Goal: Information Seeking & Learning: Learn about a topic

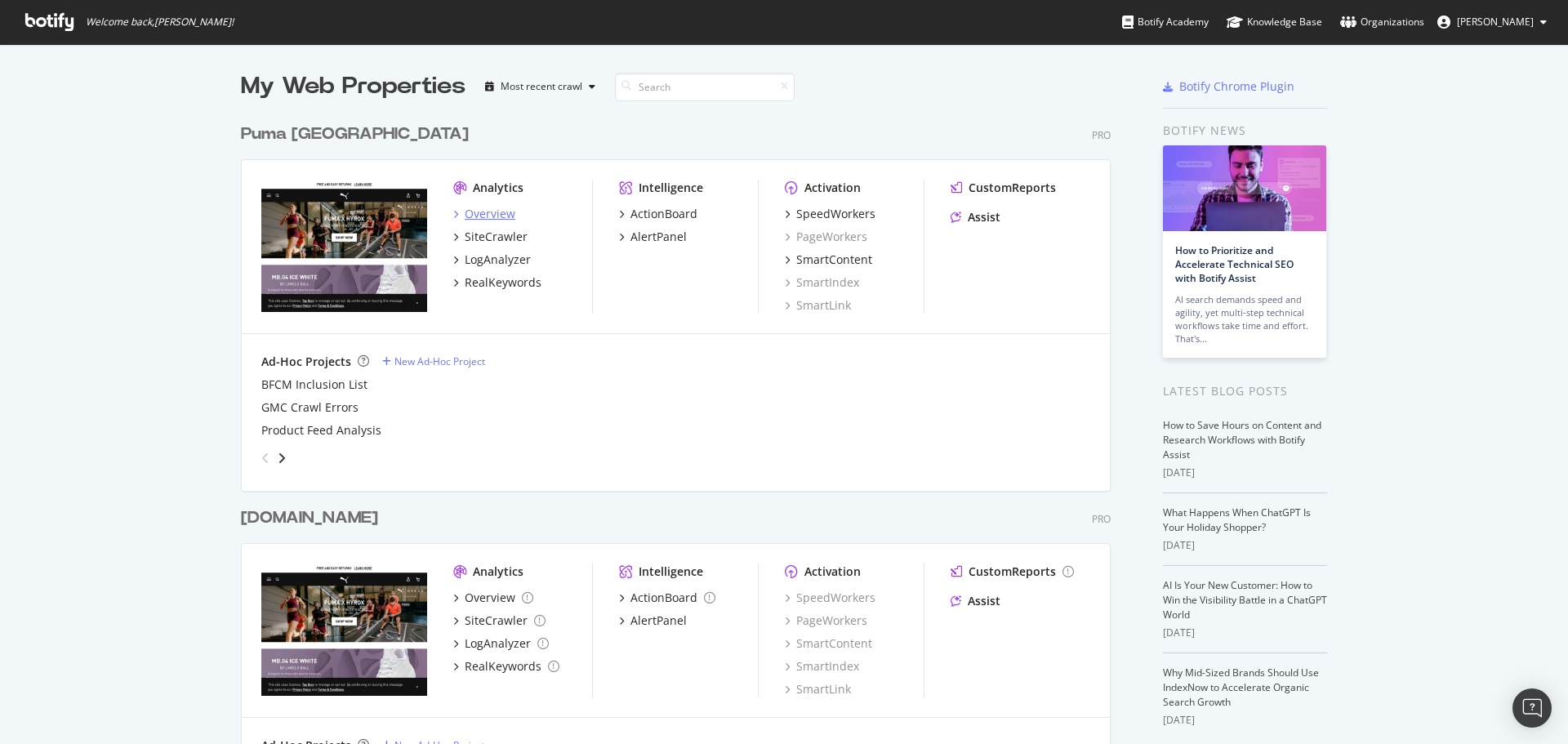
click at [487, 216] on div "Overview" at bounding box center [489, 214] width 50 height 16
